Goal: Check status: Check status

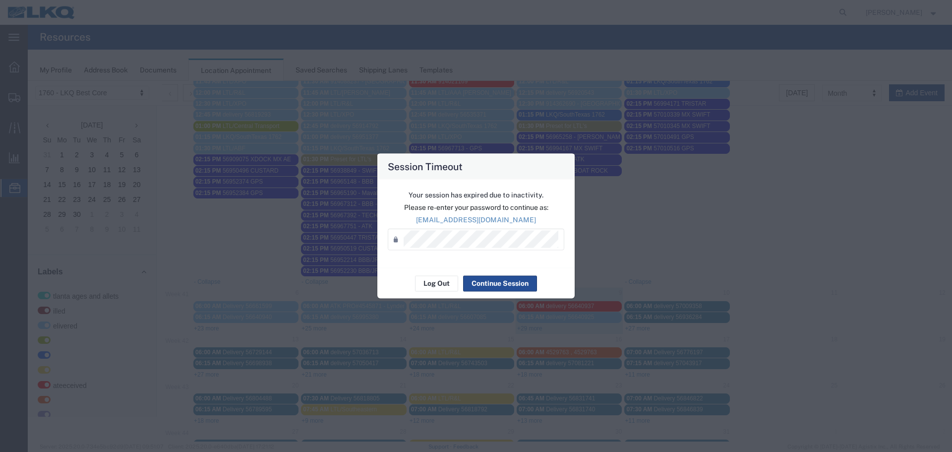
scroll to position [297, 0]
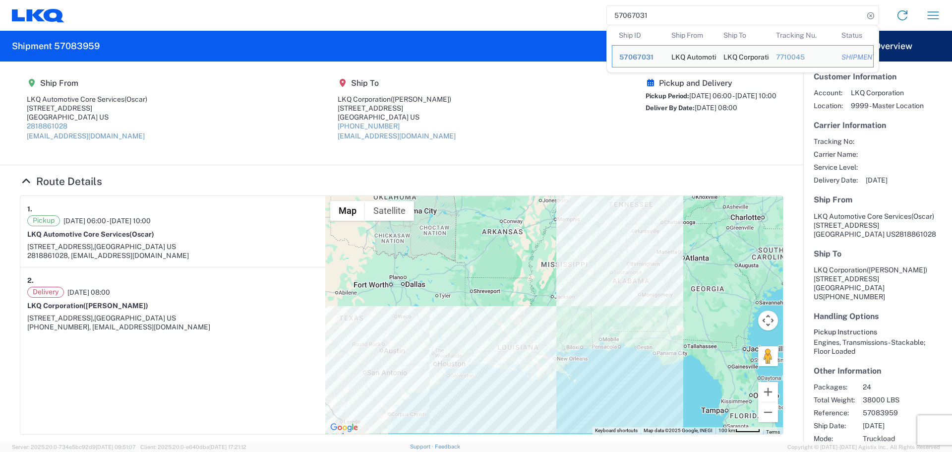
click at [627, 21] on input "57067031" at bounding box center [735, 15] width 257 height 19
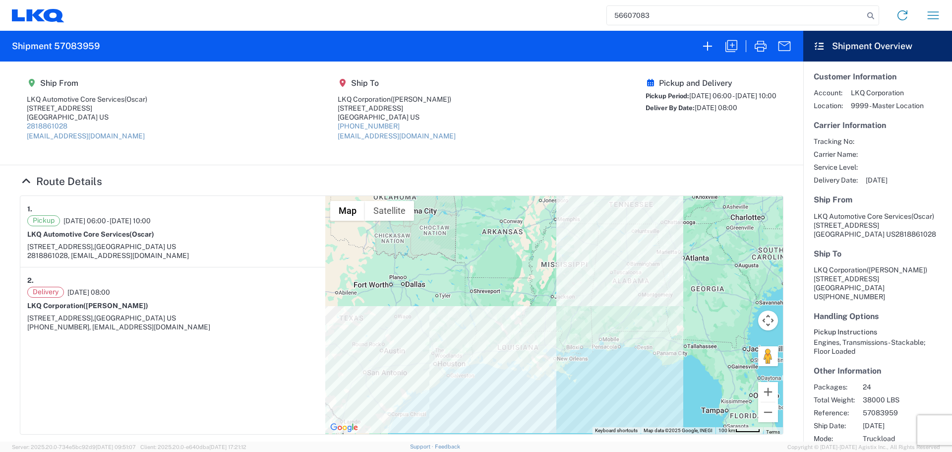
type input "56607083"
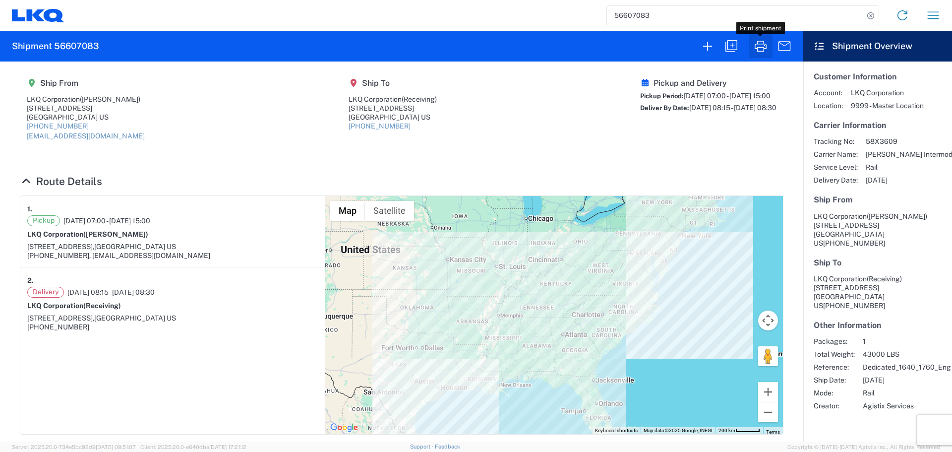
click at [761, 46] on icon "button" at bounding box center [761, 46] width 16 height 16
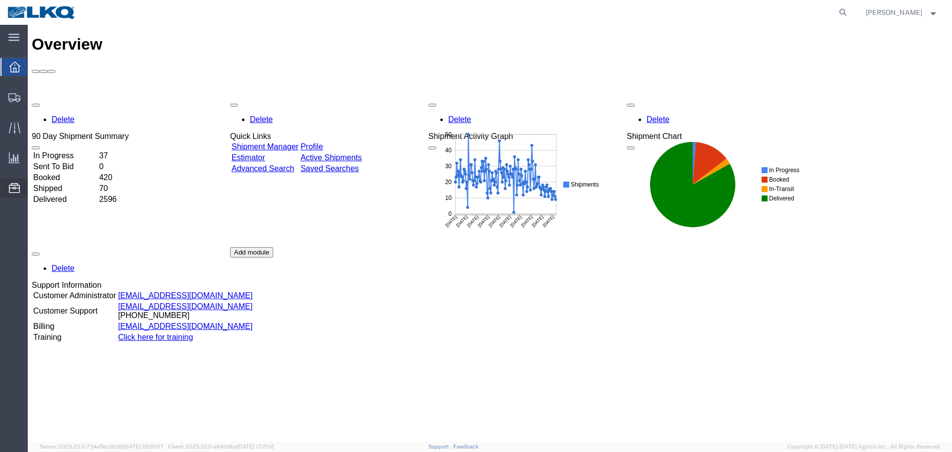
click at [0, 0] on span "Location Appointment" at bounding box center [0, 0] width 0 height 0
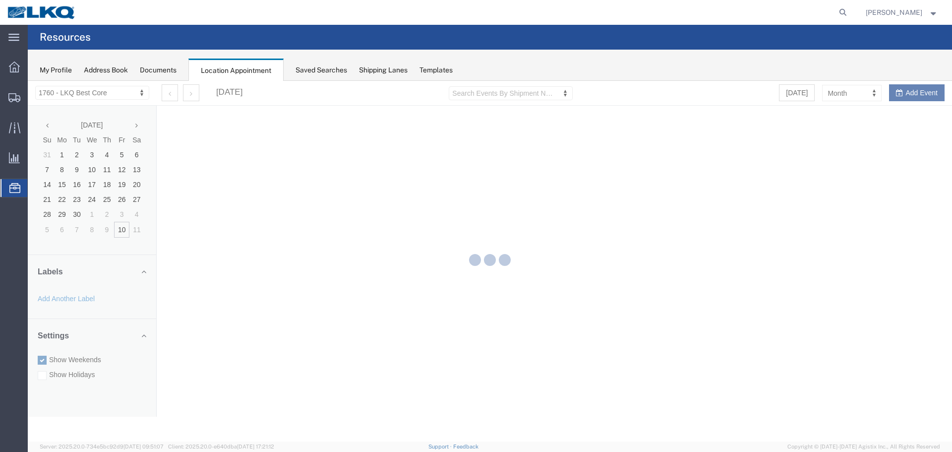
select select "27634"
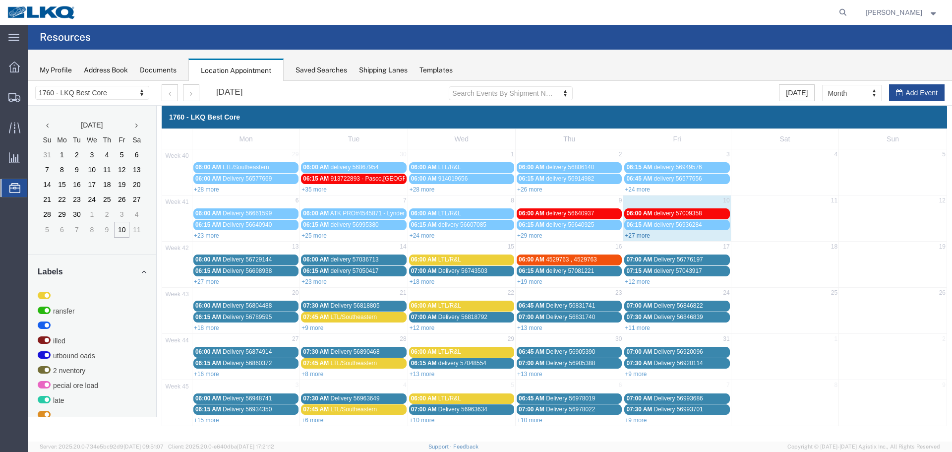
click at [637, 235] on link "+27 more" at bounding box center [637, 235] width 25 height 7
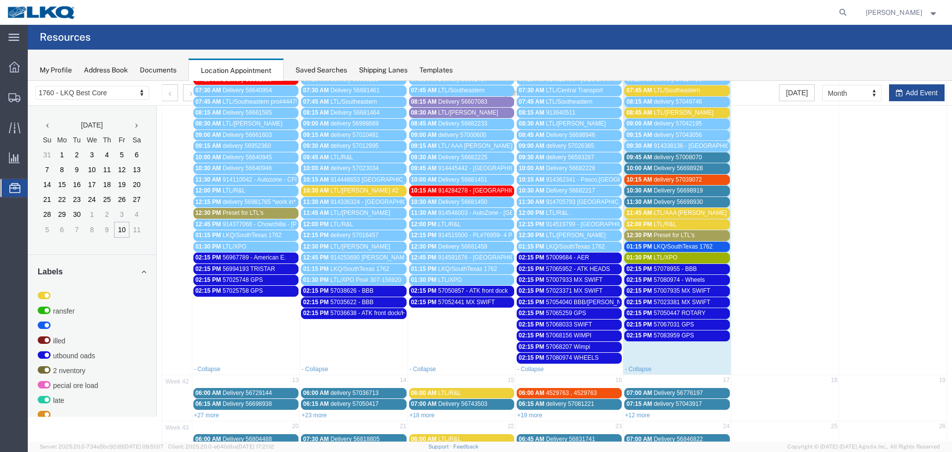
scroll to position [248, 0]
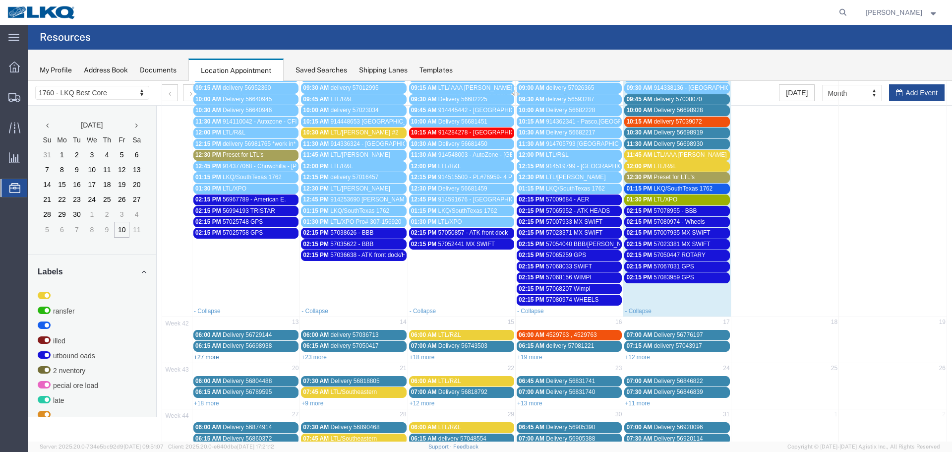
click at [211, 360] on link "+27 more" at bounding box center [206, 356] width 25 height 7
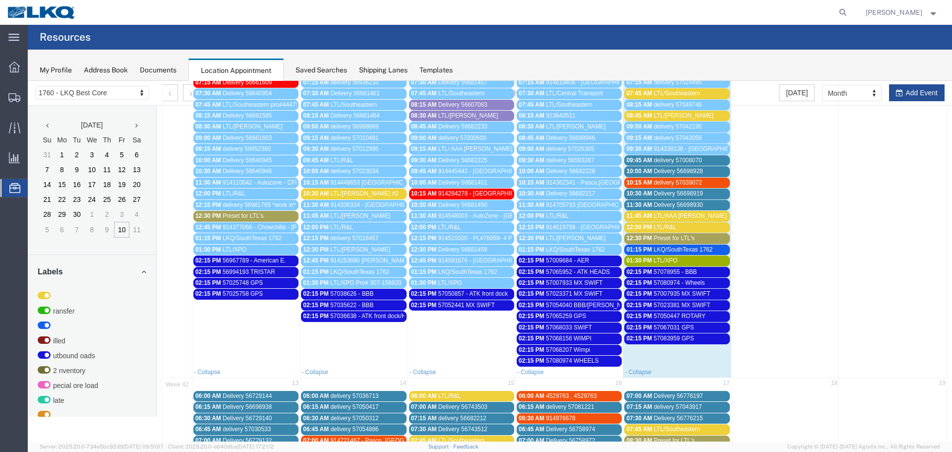
scroll to position [99, 0]
